Goal: Find specific page/section: Find specific page/section

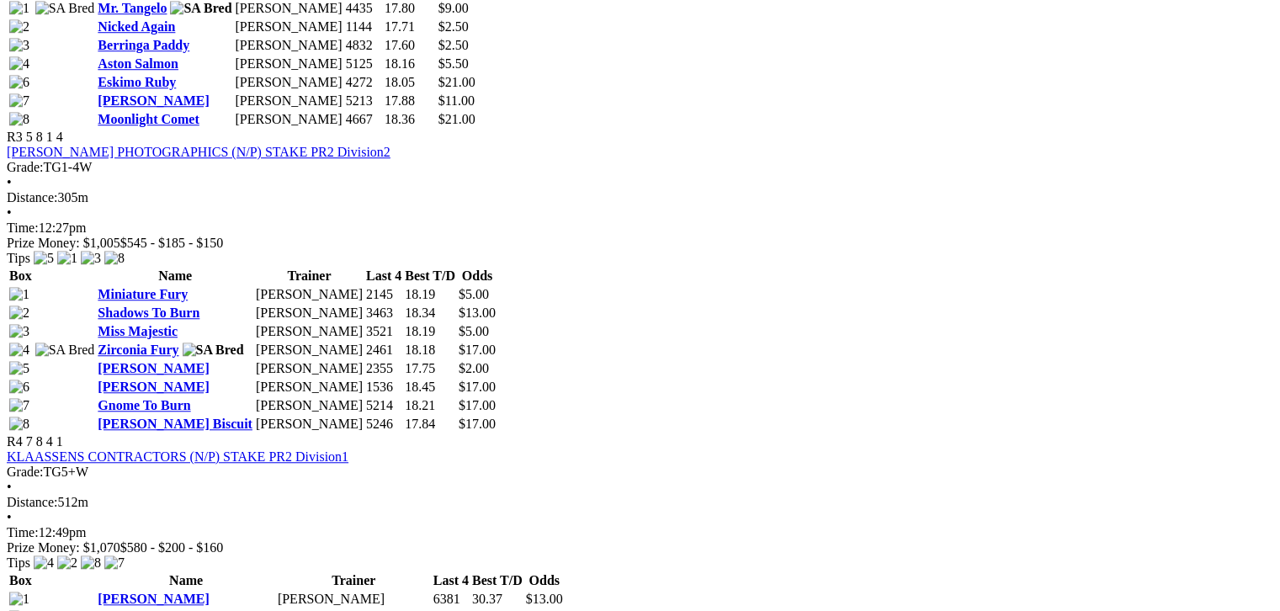
scroll to position [1347, 0]
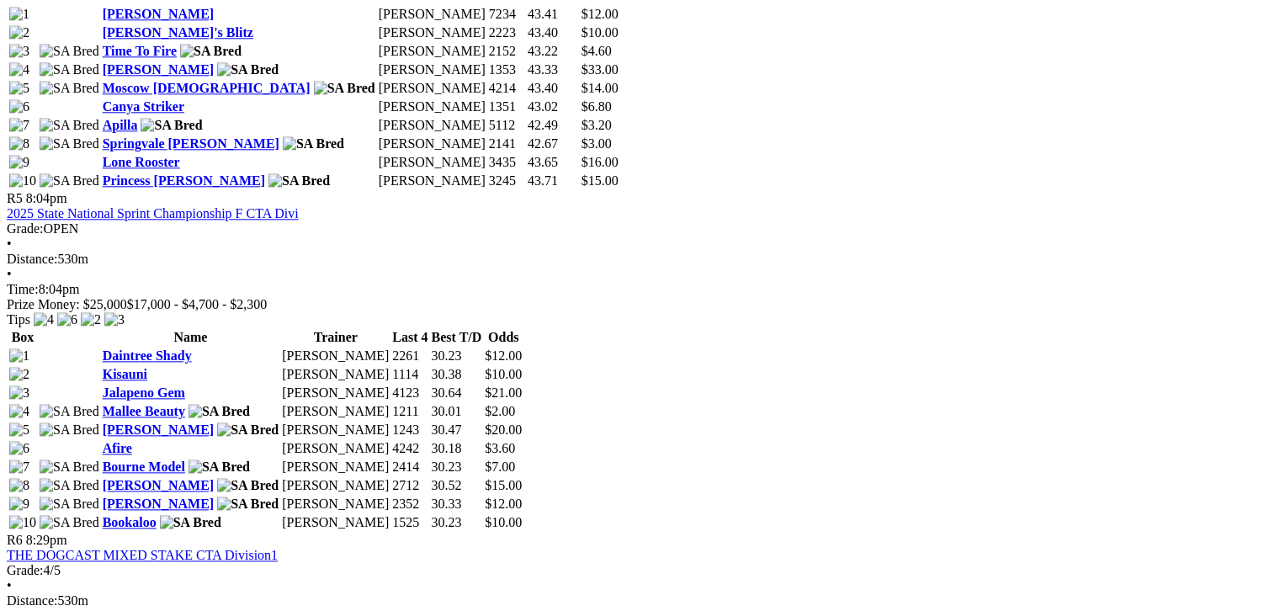
scroll to position [1851, 0]
